Goal: Task Accomplishment & Management: Use online tool/utility

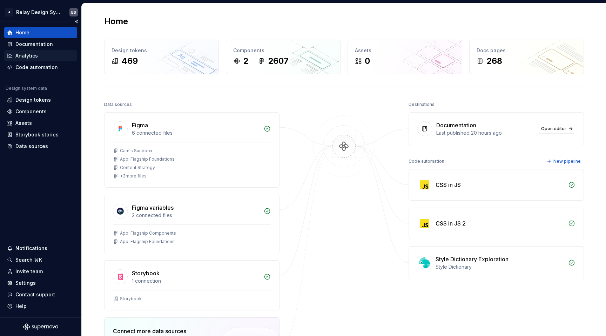
click at [25, 61] on div "Analytics" at bounding box center [40, 55] width 73 height 11
click at [26, 65] on div "Code automation" at bounding box center [36, 67] width 42 height 7
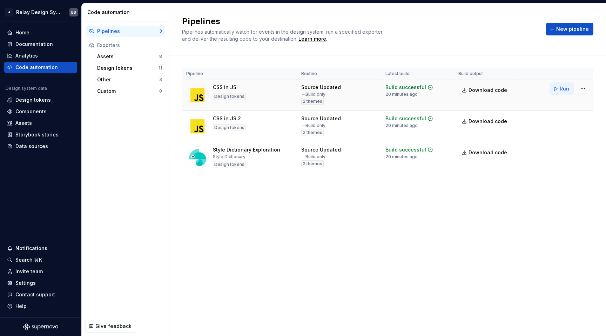
click at [564, 88] on span "Run" at bounding box center [563, 88] width 9 height 7
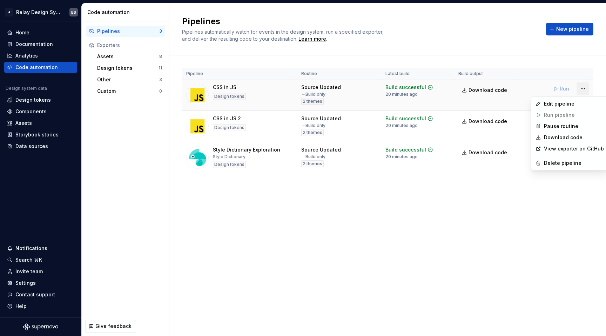
click at [580, 89] on html "A Relay Design System BS Home Documentation Analytics Code automation Design sy…" at bounding box center [303, 168] width 606 height 336
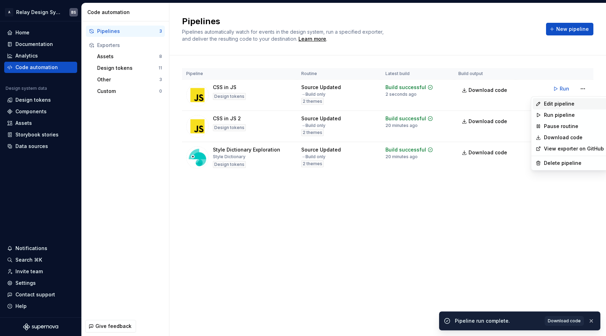
click at [562, 106] on div "Edit pipeline" at bounding box center [574, 103] width 60 height 7
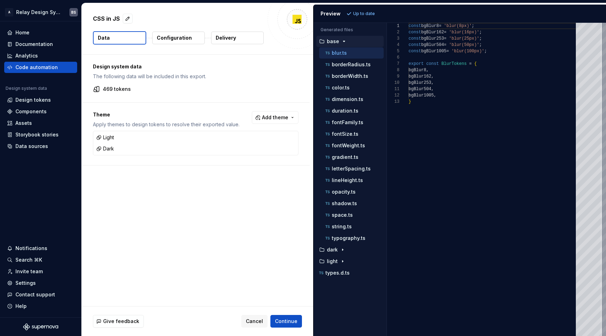
scroll to position [0, 30]
click at [443, 86] on div "const bgBlur8 = 'blur(8px)' ; const bgBlur162 = 'blur(16px)' ; const bgBlur253 …" at bounding box center [493, 179] width 171 height 313
click at [349, 84] on div "color.ts" at bounding box center [354, 87] width 60 height 7
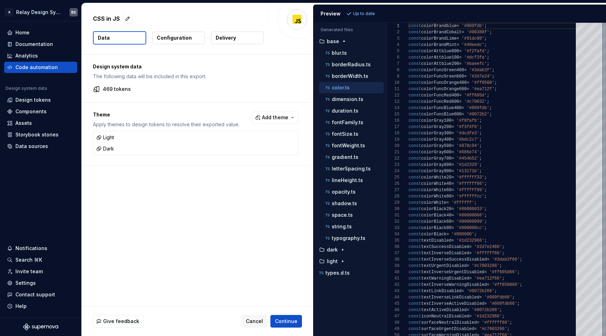
scroll to position [13, 28]
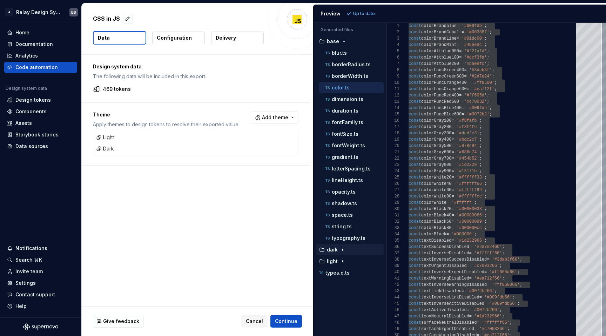
click at [331, 252] on p "dark" at bounding box center [332, 250] width 11 height 6
click at [330, 262] on icon "button" at bounding box center [327, 261] width 7 height 7
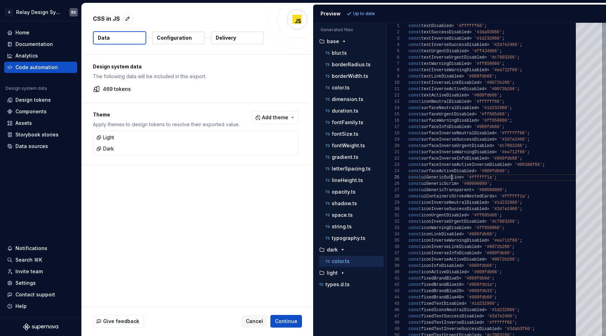
scroll to position [25, 43]
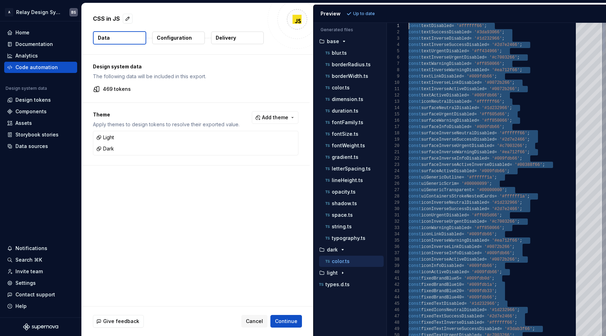
scroll to position [0, 0]
drag, startPoint x: 525, startPoint y: 203, endPoint x: 390, endPoint y: 9, distance: 235.2
click at [339, 89] on p "color.ts" at bounding box center [341, 88] width 18 height 6
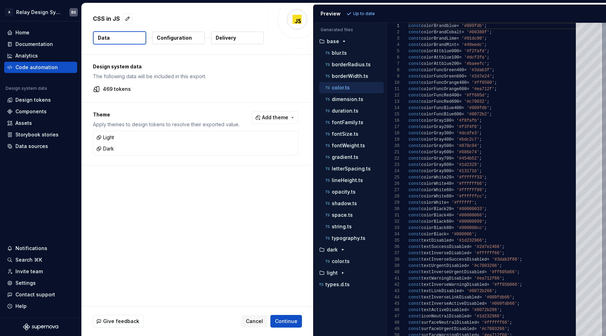
scroll to position [19, 30]
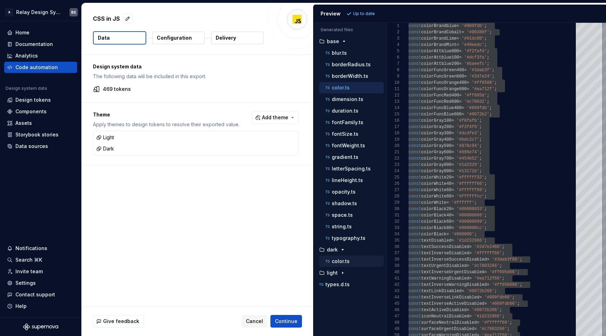
click at [339, 262] on p "color.ts" at bounding box center [341, 261] width 18 height 6
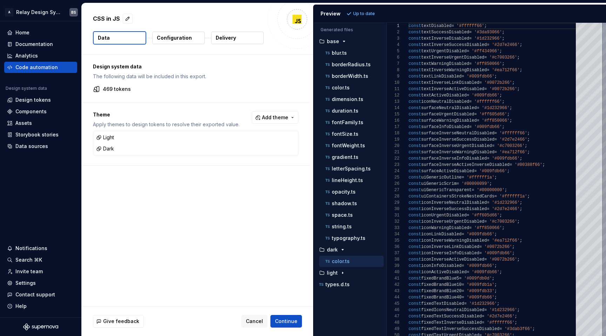
scroll to position [32, 48]
drag, startPoint x: 408, startPoint y: 26, endPoint x: 458, endPoint y: 258, distance: 238.1
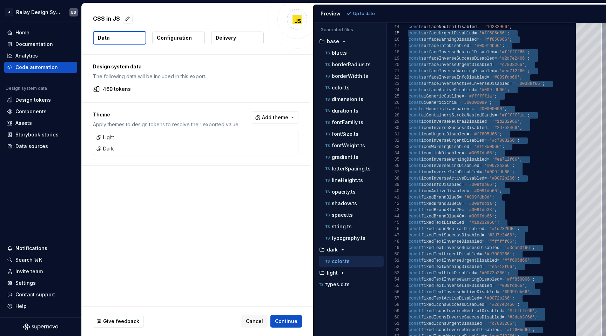
scroll to position [0, 0]
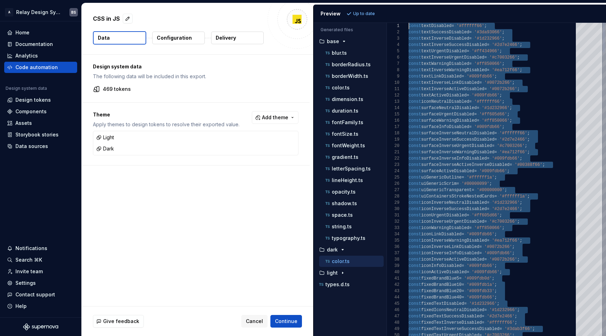
drag, startPoint x: 426, startPoint y: 334, endPoint x: 392, endPoint y: -71, distance: 406.3
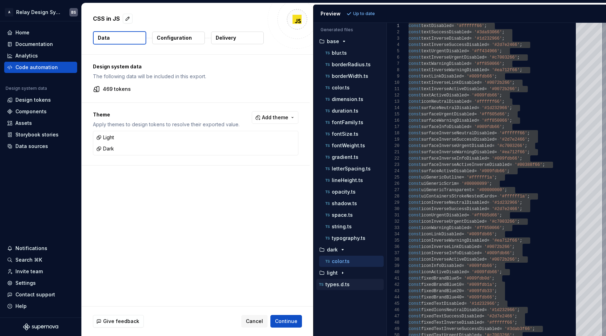
click at [342, 282] on p "types.d.ts" at bounding box center [337, 284] width 24 height 6
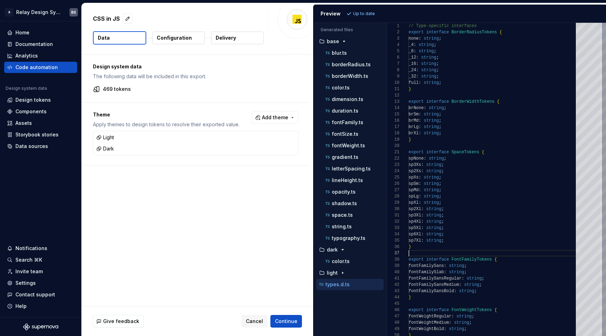
scroll to position [38, 0]
click at [352, 270] on div "light" at bounding box center [351, 273] width 66 height 6
click at [352, 285] on div "color.ts" at bounding box center [354, 284] width 60 height 7
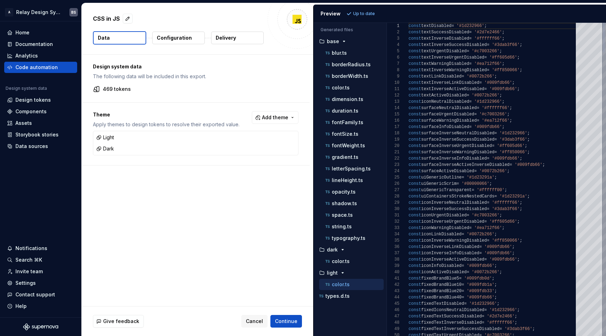
scroll to position [44, 56]
type textarea "**********"
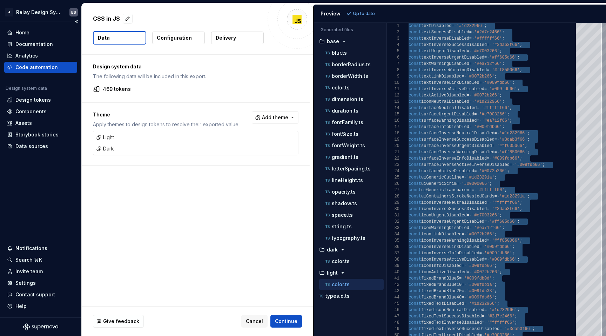
click at [34, 71] on div "Code automation" at bounding box center [40, 67] width 73 height 11
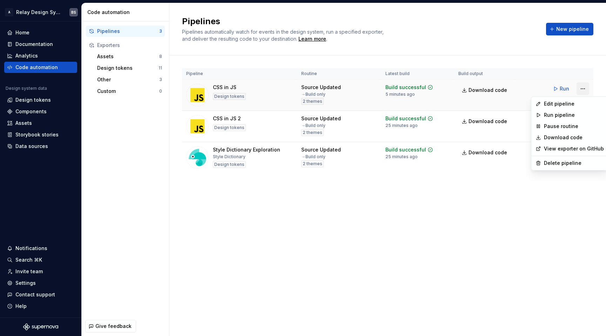
click at [579, 89] on html "A Relay Design System BS Home Documentation Analytics Code automation Design sy…" at bounding box center [303, 168] width 606 height 336
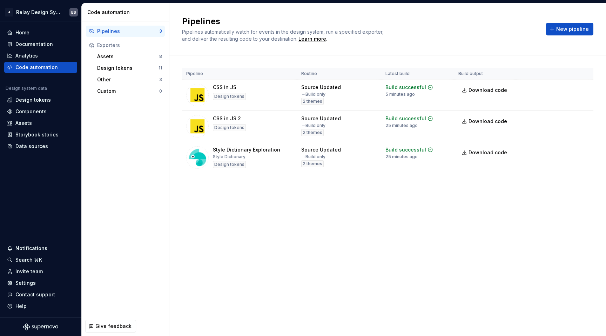
click at [561, 90] on html "A Relay Design System BS Home Documentation Analytics Code automation Design sy…" at bounding box center [303, 168] width 606 height 336
click at [561, 88] on span "Run" at bounding box center [563, 88] width 9 height 7
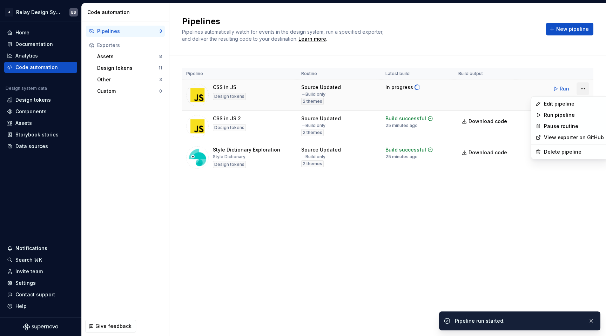
click at [583, 88] on html "A Relay Design System BS Home Documentation Analytics Code automation Design sy…" at bounding box center [303, 168] width 606 height 336
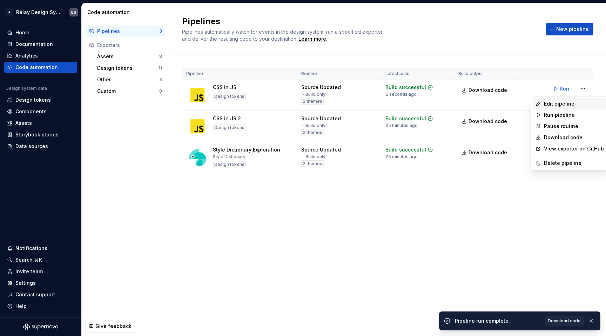
click at [566, 106] on div "Edit pipeline" at bounding box center [574, 103] width 60 height 7
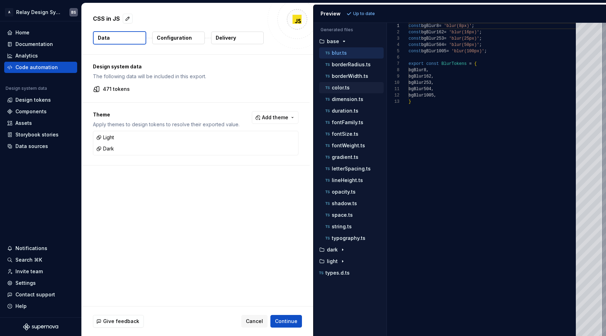
click at [341, 88] on p "color.ts" at bounding box center [341, 88] width 18 height 6
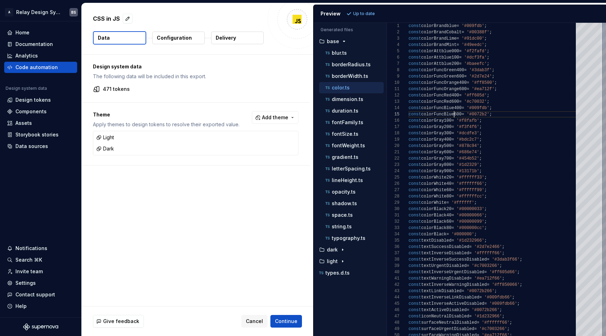
scroll to position [25, 46]
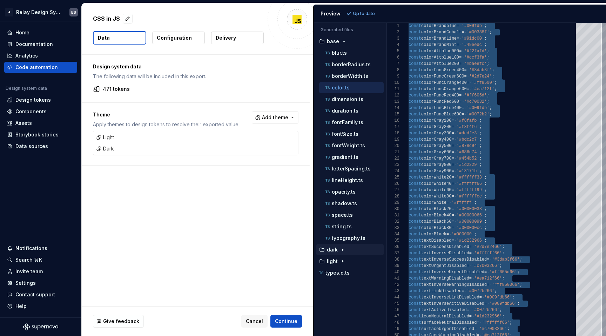
click at [338, 247] on div "button" at bounding box center [342, 250] width 8 height 6
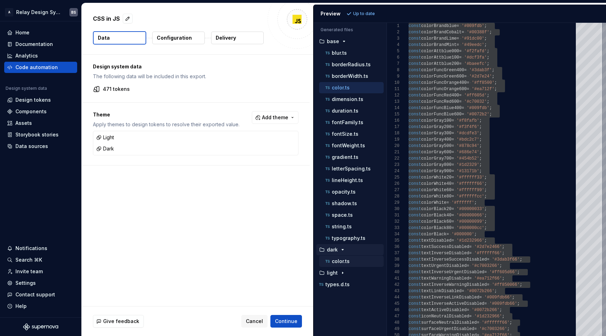
click at [338, 261] on p "color.ts" at bounding box center [341, 261] width 18 height 6
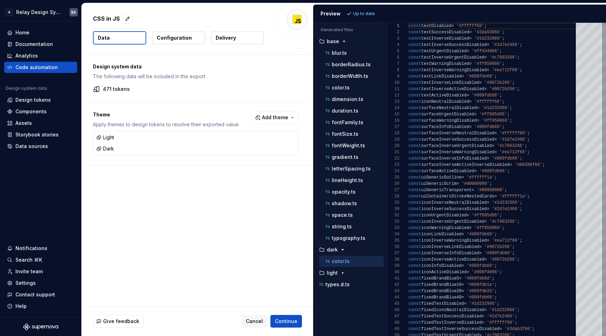
scroll to position [44, 58]
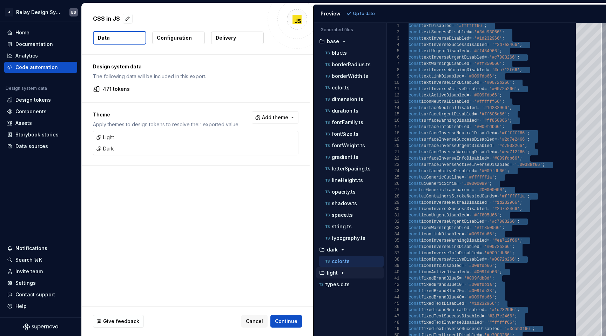
click at [353, 272] on div "light" at bounding box center [351, 273] width 66 height 6
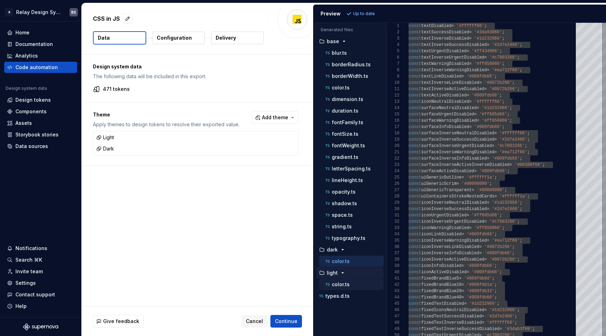
click at [345, 288] on div "color.ts" at bounding box center [351, 284] width 64 height 11
click at [346, 284] on p "color.ts" at bounding box center [341, 284] width 18 height 6
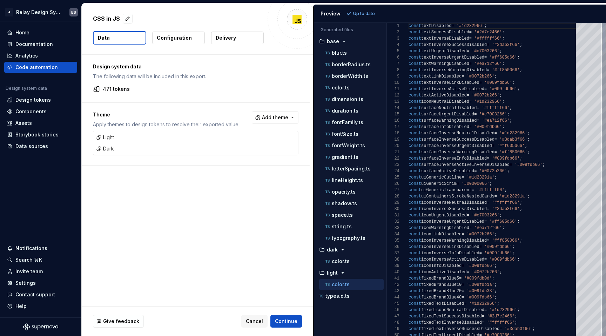
scroll to position [6, 68]
type textarea "**********"
